Goal: Use online tool/utility: Utilize a website feature to perform a specific function

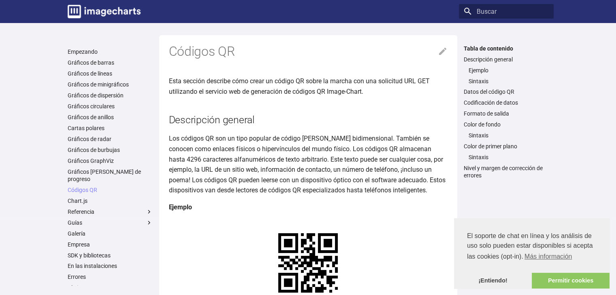
click at [386, 136] on font "Los códigos QR son un tipo popular de código [PERSON_NAME] bidimensional. Tambi…" at bounding box center [307, 165] width 276 height 60
click at [578, 284] on font "Permitir cookies" at bounding box center [570, 281] width 45 height 6
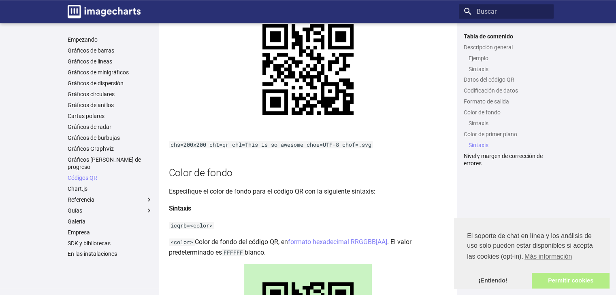
scroll to position [878, 0]
drag, startPoint x: 370, startPoint y: 129, endPoint x: 335, endPoint y: 147, distance: 39.6
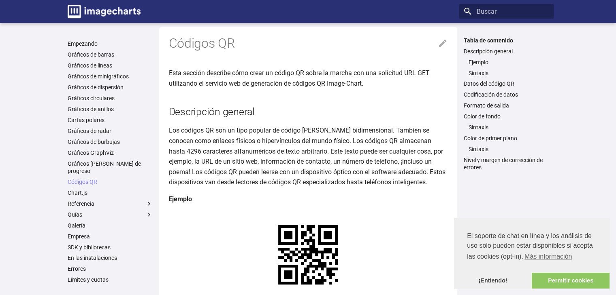
scroll to position [0, 0]
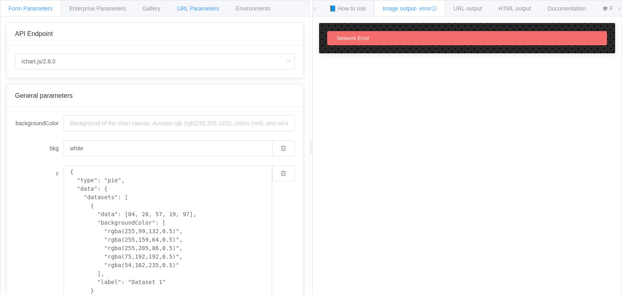
click at [205, 10] on span "URL Parameters" at bounding box center [198, 8] width 42 height 6
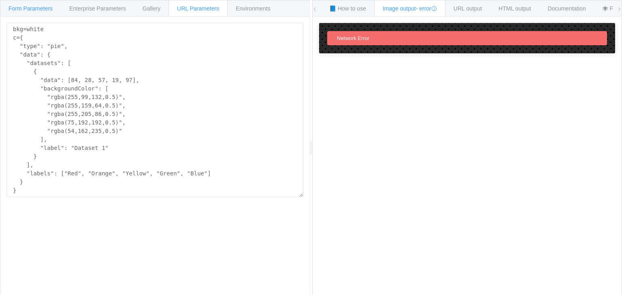
click at [51, 9] on span "Form Parameters" at bounding box center [31, 8] width 44 height 6
